Goal: Task Accomplishment & Management: Use online tool/utility

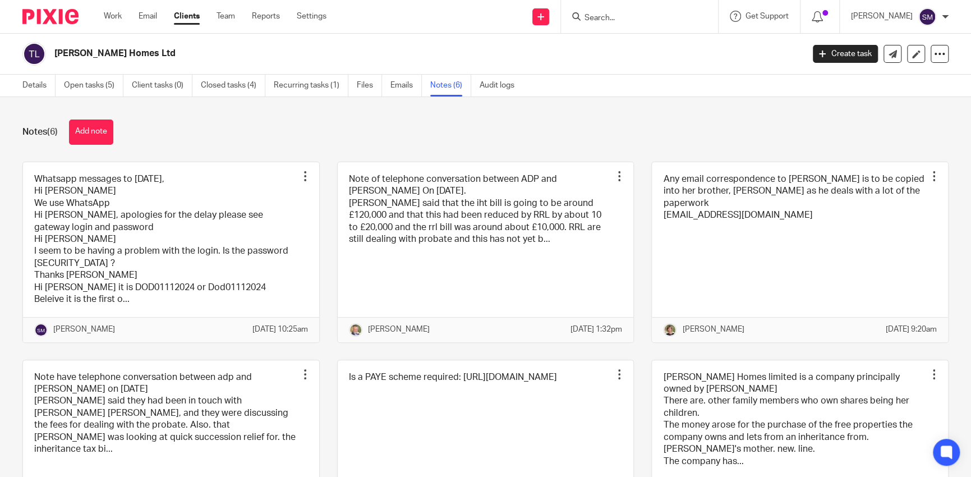
click at [621, 13] on input "Search" at bounding box center [633, 18] width 101 height 10
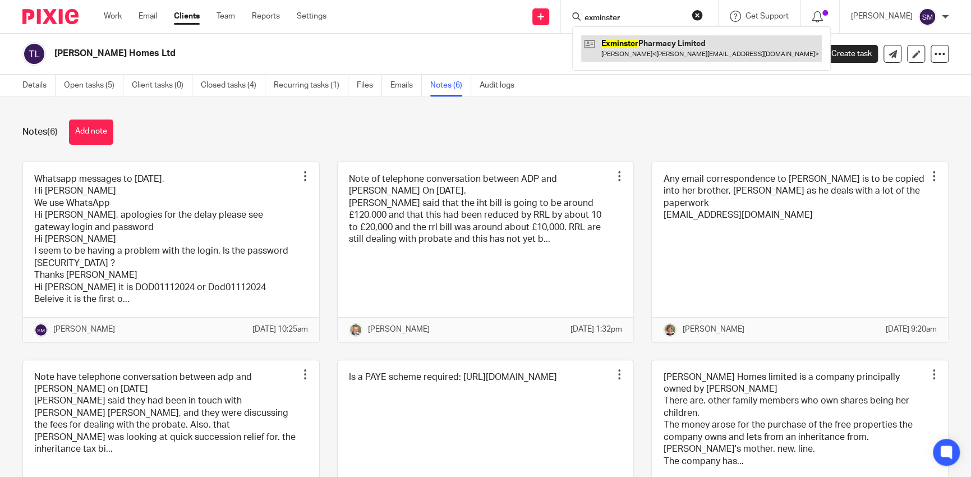
type input "exminster"
click at [684, 38] on link at bounding box center [701, 48] width 241 height 26
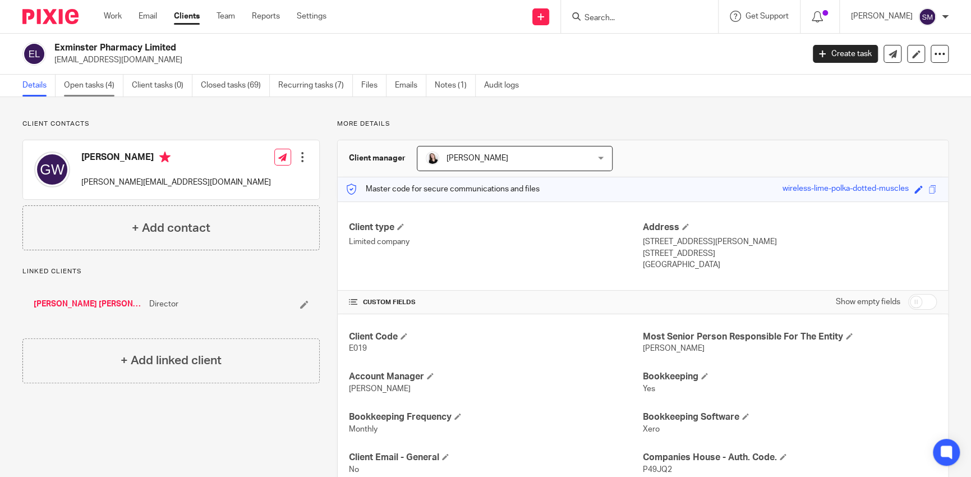
click at [74, 84] on link "Open tasks (4)" at bounding box center [93, 86] width 59 height 22
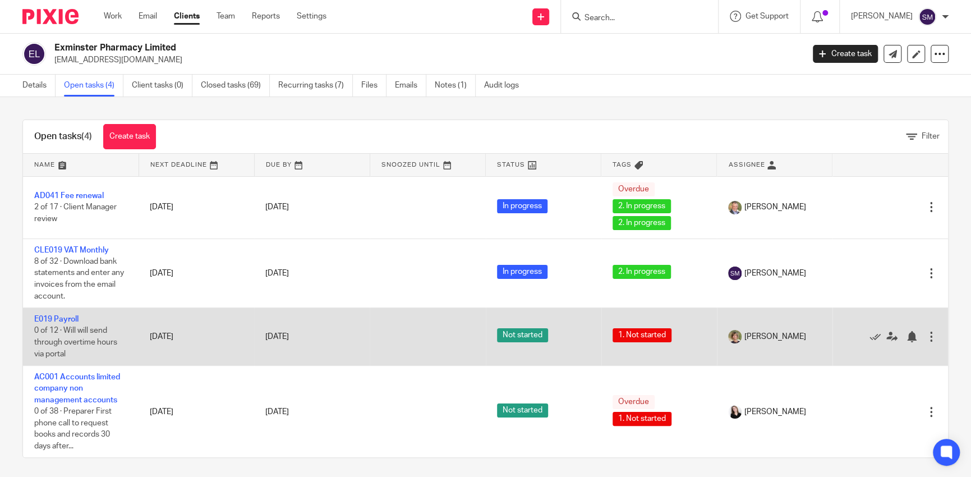
scroll to position [3, 0]
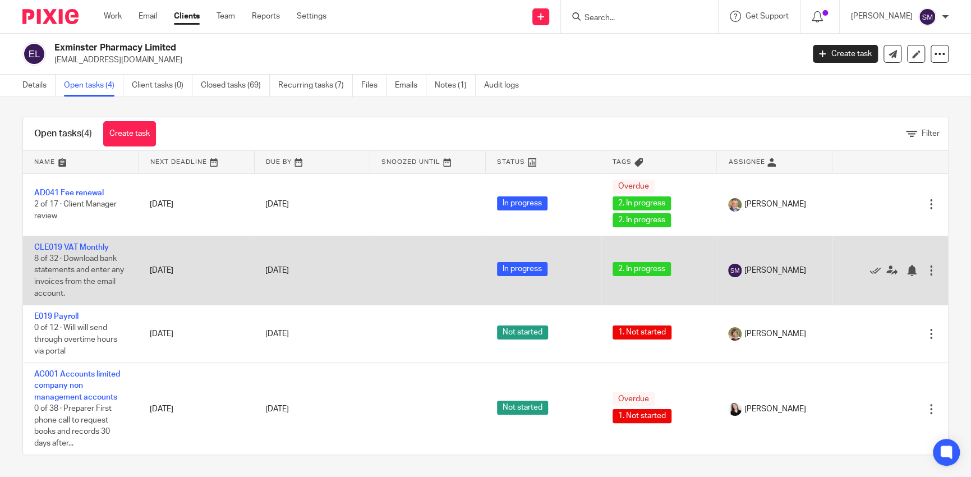
drag, startPoint x: 84, startPoint y: 241, endPoint x: 81, endPoint y: 252, distance: 12.1
click at [84, 237] on td "CLE019 VAT Monthly 8 of 32 · Download bank statements and enter any invoices fr…" at bounding box center [81, 271] width 116 height 70
click at [85, 237] on td "CLE019 VAT Monthly 8 of 32 · Download bank statements and enter any invoices fr…" at bounding box center [81, 271] width 116 height 70
click at [86, 241] on td "CLE019 VAT Monthly 8 of 32 · Download bank statements and enter any invoices fr…" at bounding box center [81, 271] width 116 height 70
click at [86, 244] on link "CLE019 VAT Monthly" at bounding box center [71, 247] width 75 height 8
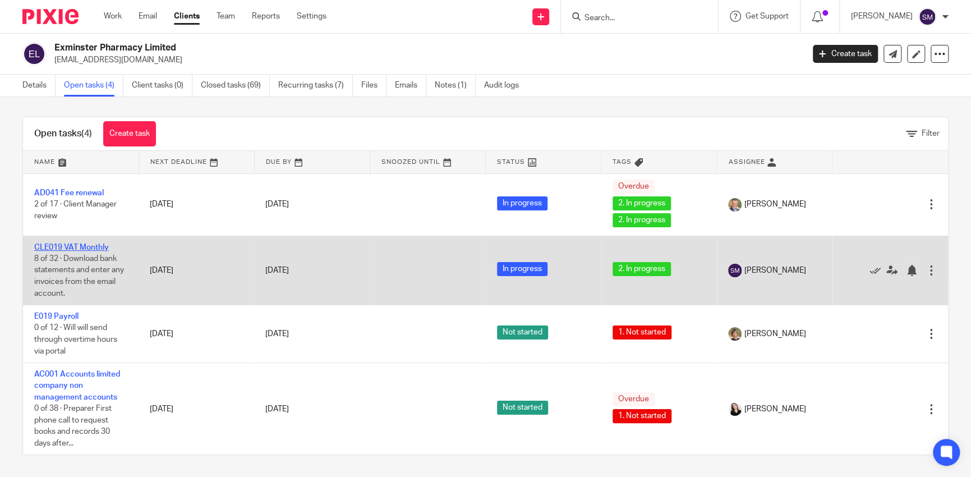
click at [86, 244] on link "CLE019 VAT Monthly" at bounding box center [71, 247] width 75 height 8
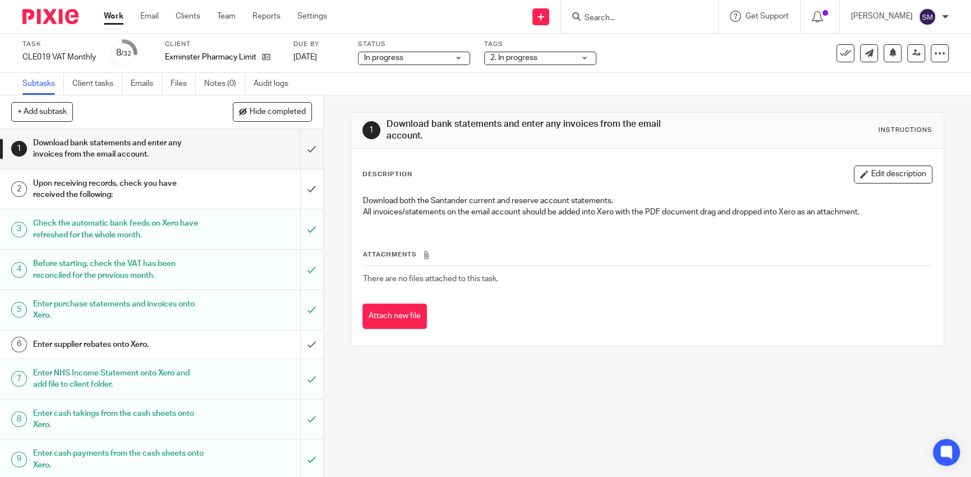
click at [217, 191] on div "Upon receiving records, check you have received the following:" at bounding box center [161, 189] width 256 height 29
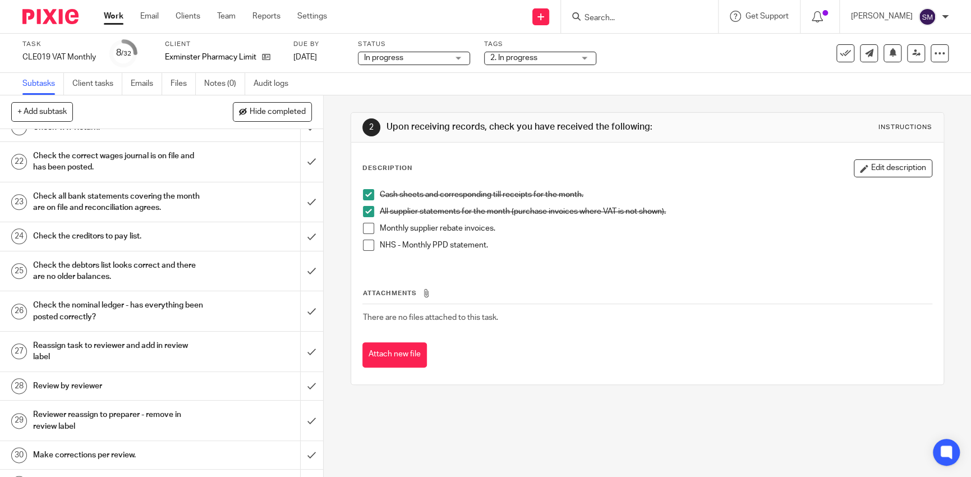
scroll to position [789, 0]
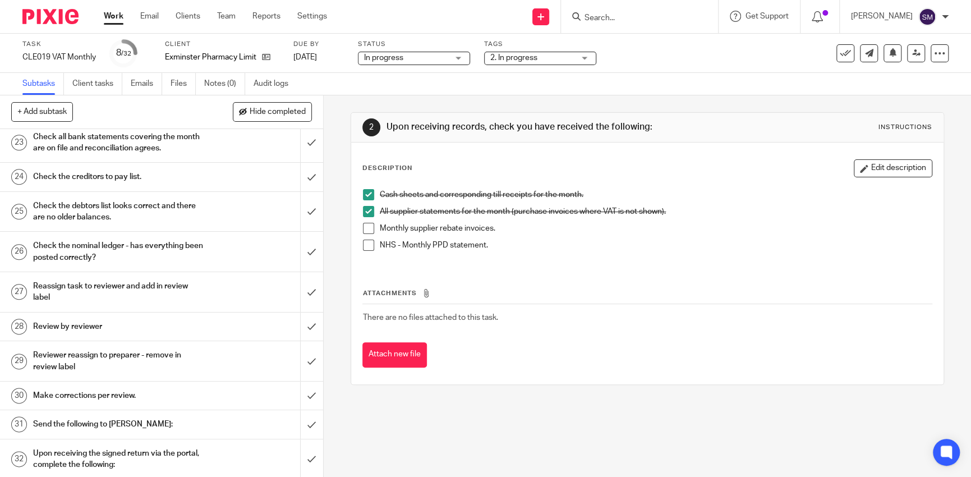
click at [364, 250] on span at bounding box center [368, 245] width 11 height 11
